Goal: Navigation & Orientation: Find specific page/section

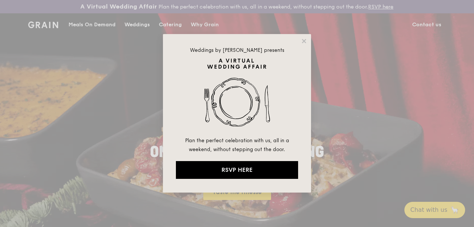
click at [306, 40] on icon at bounding box center [304, 41] width 7 height 7
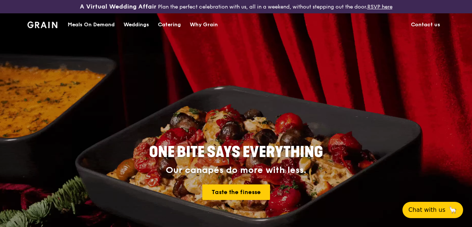
click at [93, 27] on div "Meals On Demand" at bounding box center [91, 25] width 47 height 22
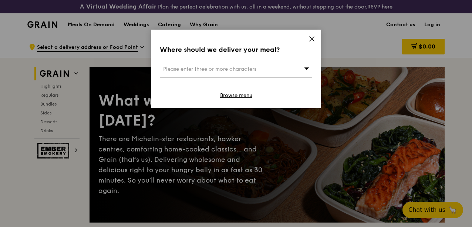
click at [313, 38] on icon at bounding box center [312, 39] width 7 height 7
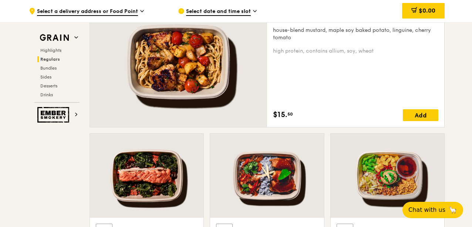
scroll to position [571, 0]
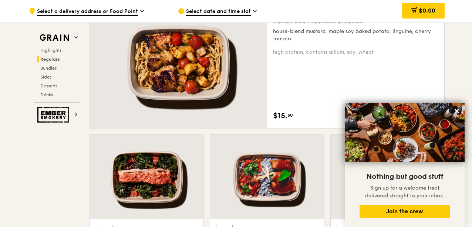
click at [222, 81] on div at bounding box center [178, 62] width 177 height 131
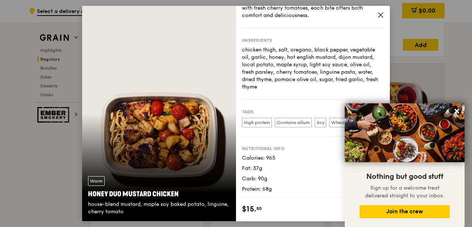
scroll to position [645, 0]
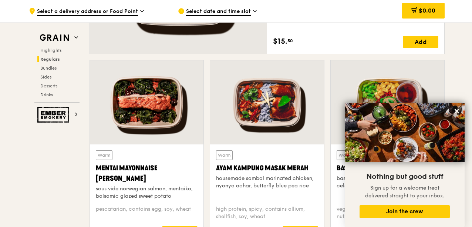
click at [457, 111] on icon at bounding box center [457, 111] width 4 height 4
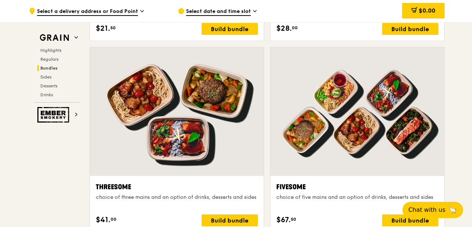
scroll to position [1287, 0]
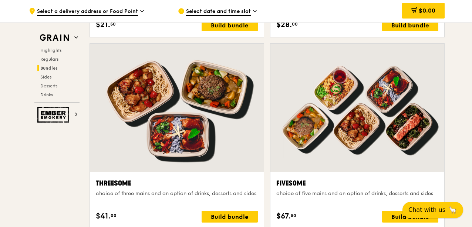
click at [435, 205] on button "Chat with us 🦙" at bounding box center [433, 210] width 61 height 16
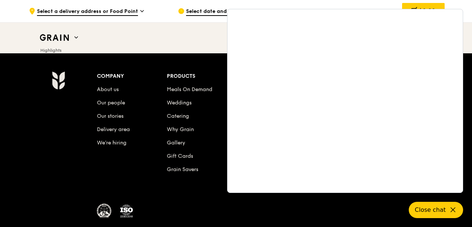
scroll to position [3144, 0]
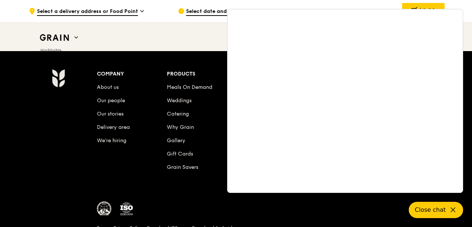
click at [209, 187] on div "Company About us Our people Our stories Delivery area We’re hiring Products Mea…" at bounding box center [271, 158] width 355 height 178
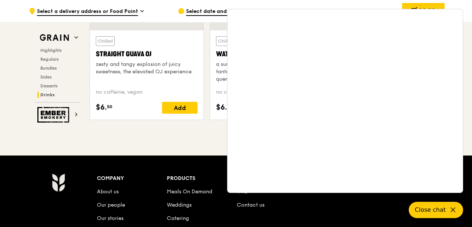
scroll to position [3034, 0]
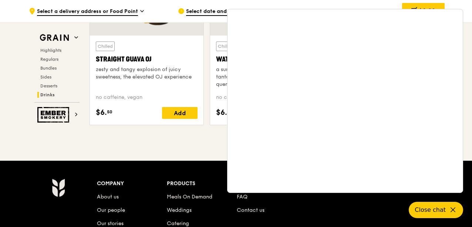
click at [239, 199] on link "FAQ" at bounding box center [242, 197] width 11 height 6
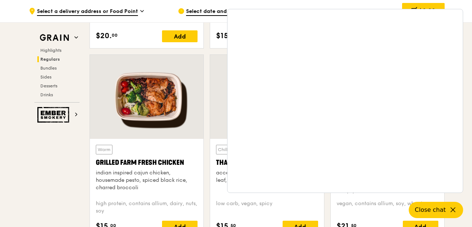
scroll to position [839, 0]
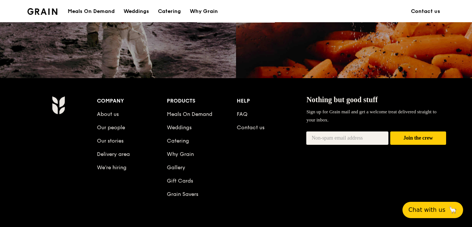
scroll to position [718, 0]
